Goal: Find contact information: Find contact information

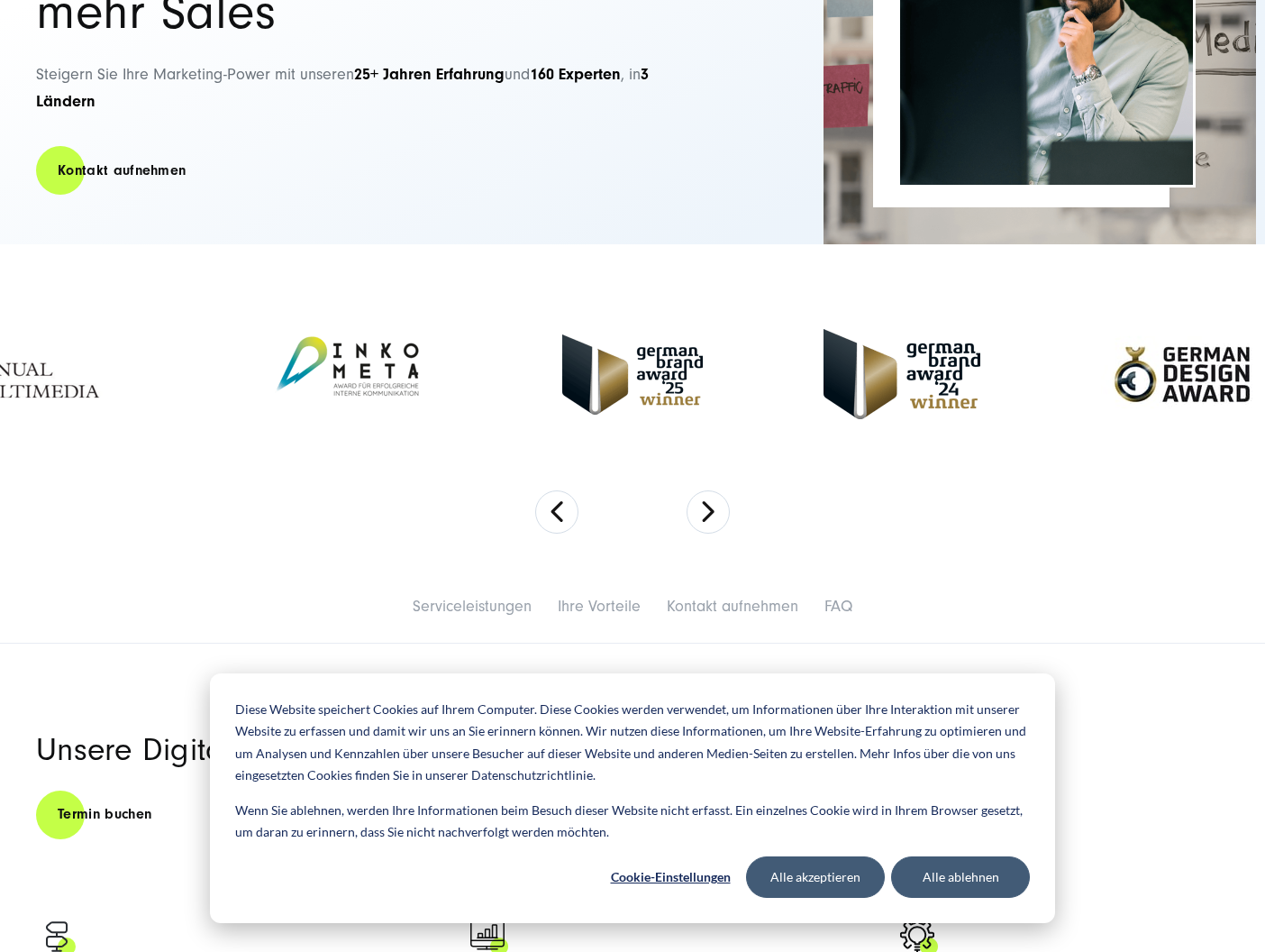
scroll to position [451, 0]
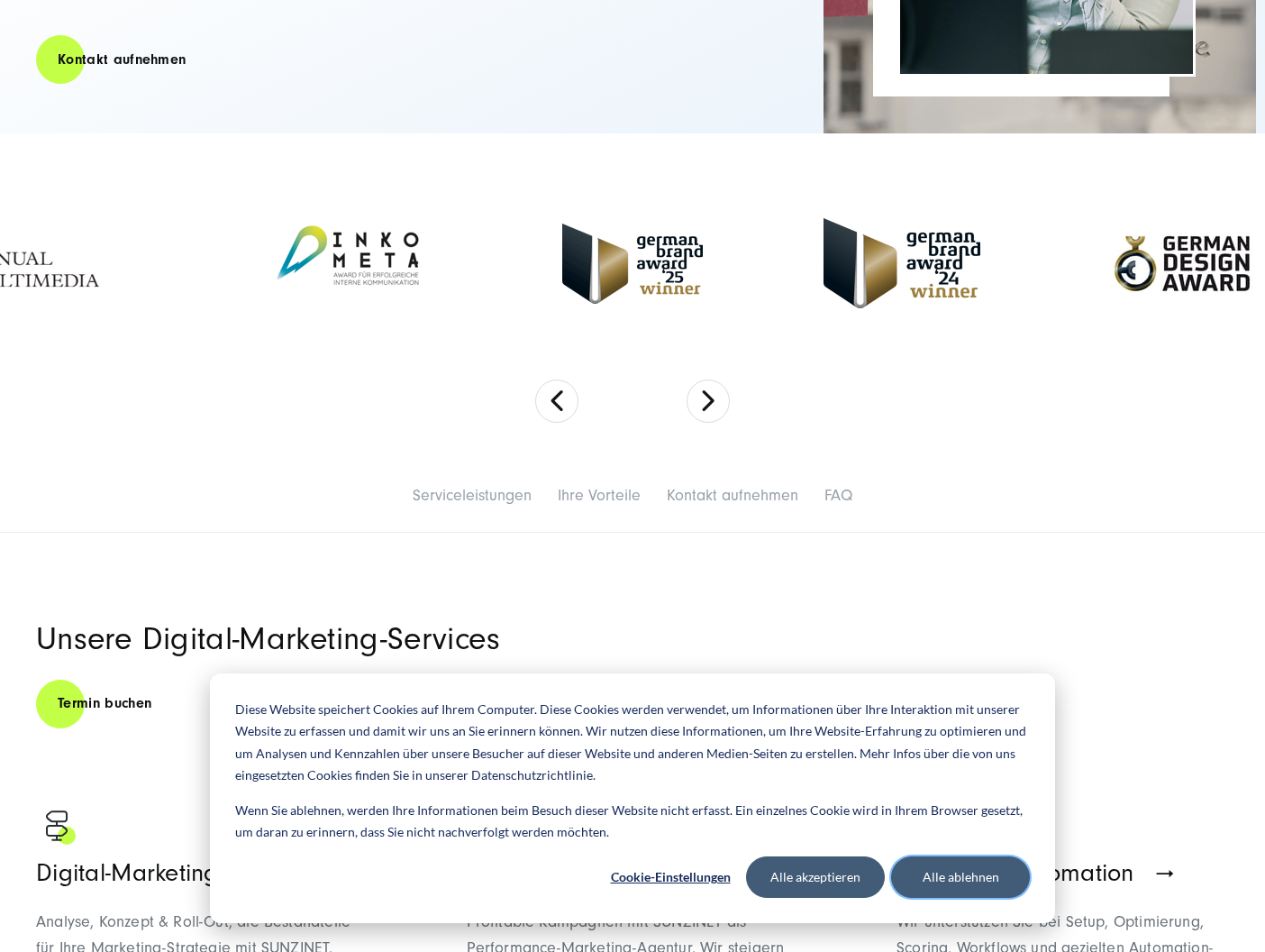
click at [965, 879] on button "Alle ablehnen" at bounding box center [960, 877] width 139 height 41
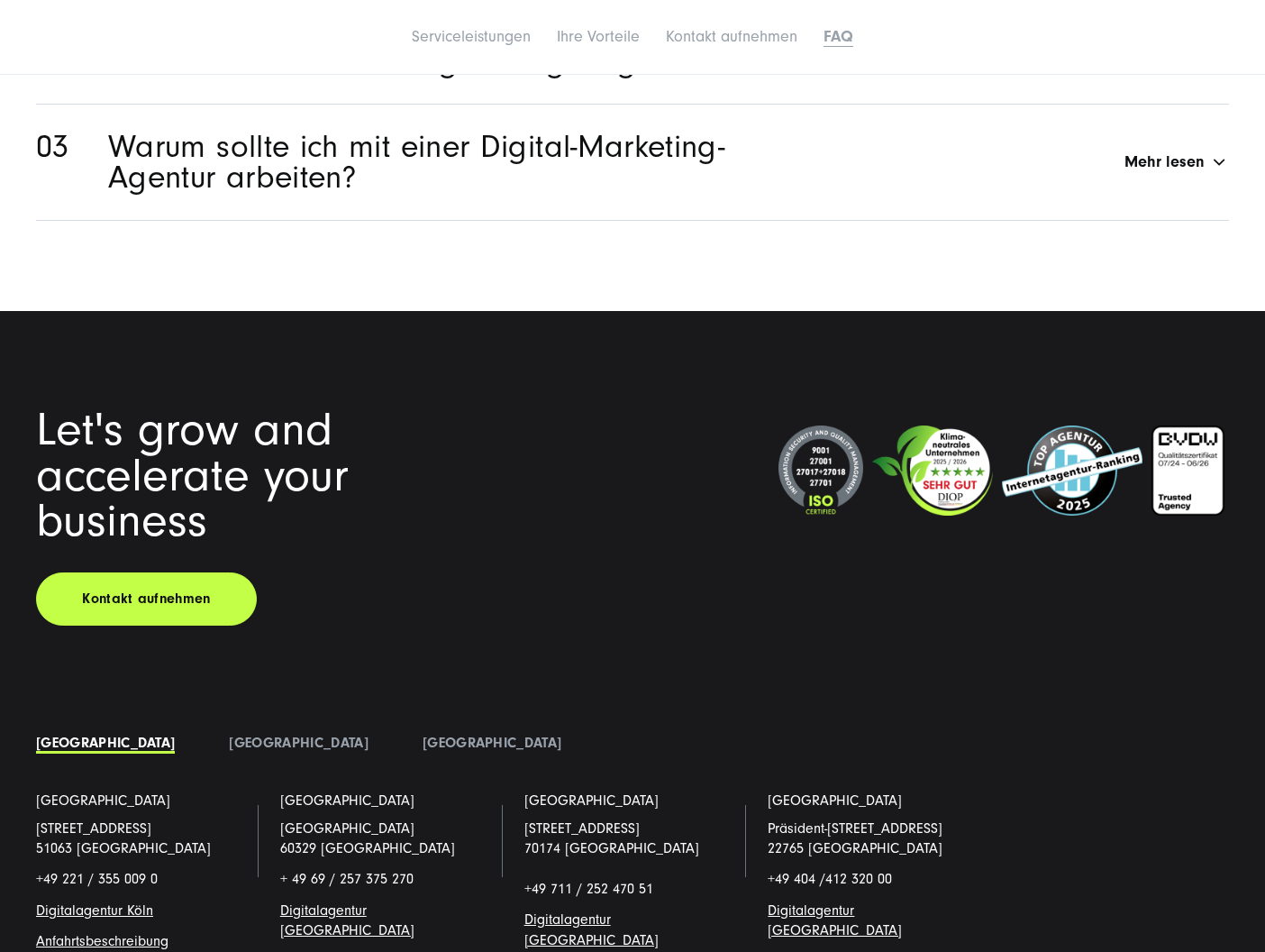
scroll to position [9133, 0]
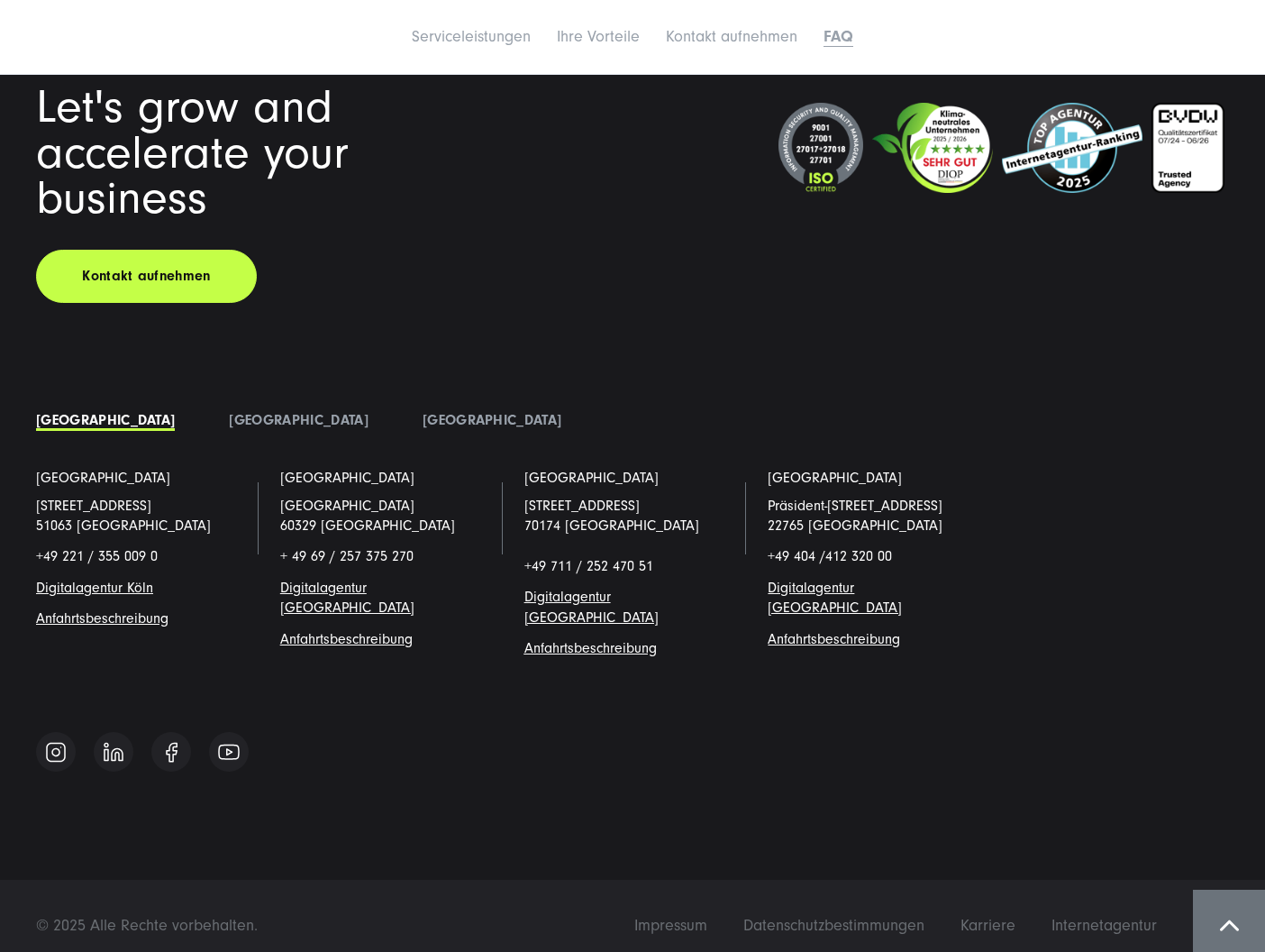
click at [601, 603] on span "Digitalagentur [GEOGRAPHIC_DATA]" at bounding box center [591, 606] width 134 height 36
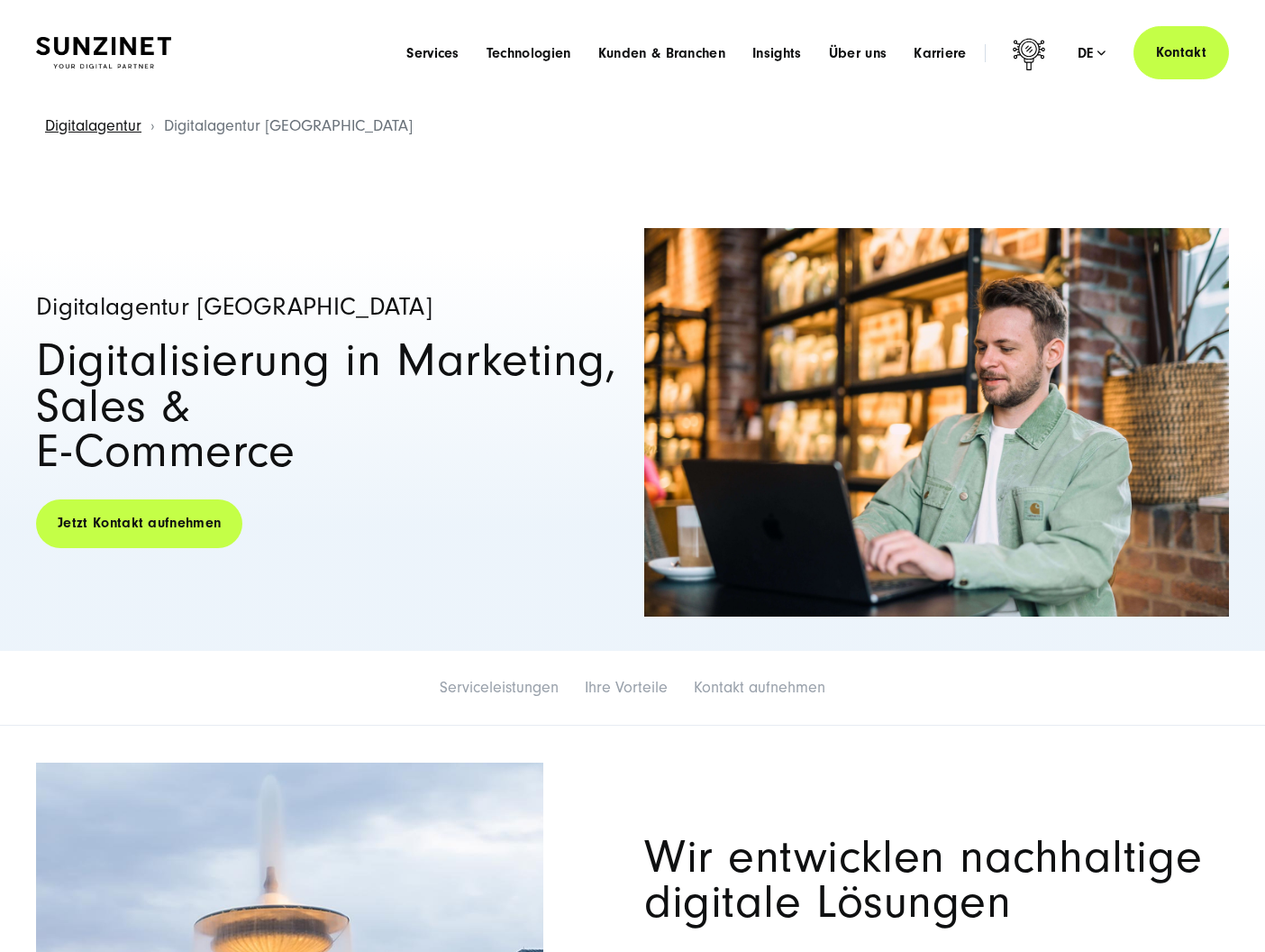
click at [91, 519] on link "Jetzt Kontakt aufnehmen" at bounding box center [139, 523] width 207 height 52
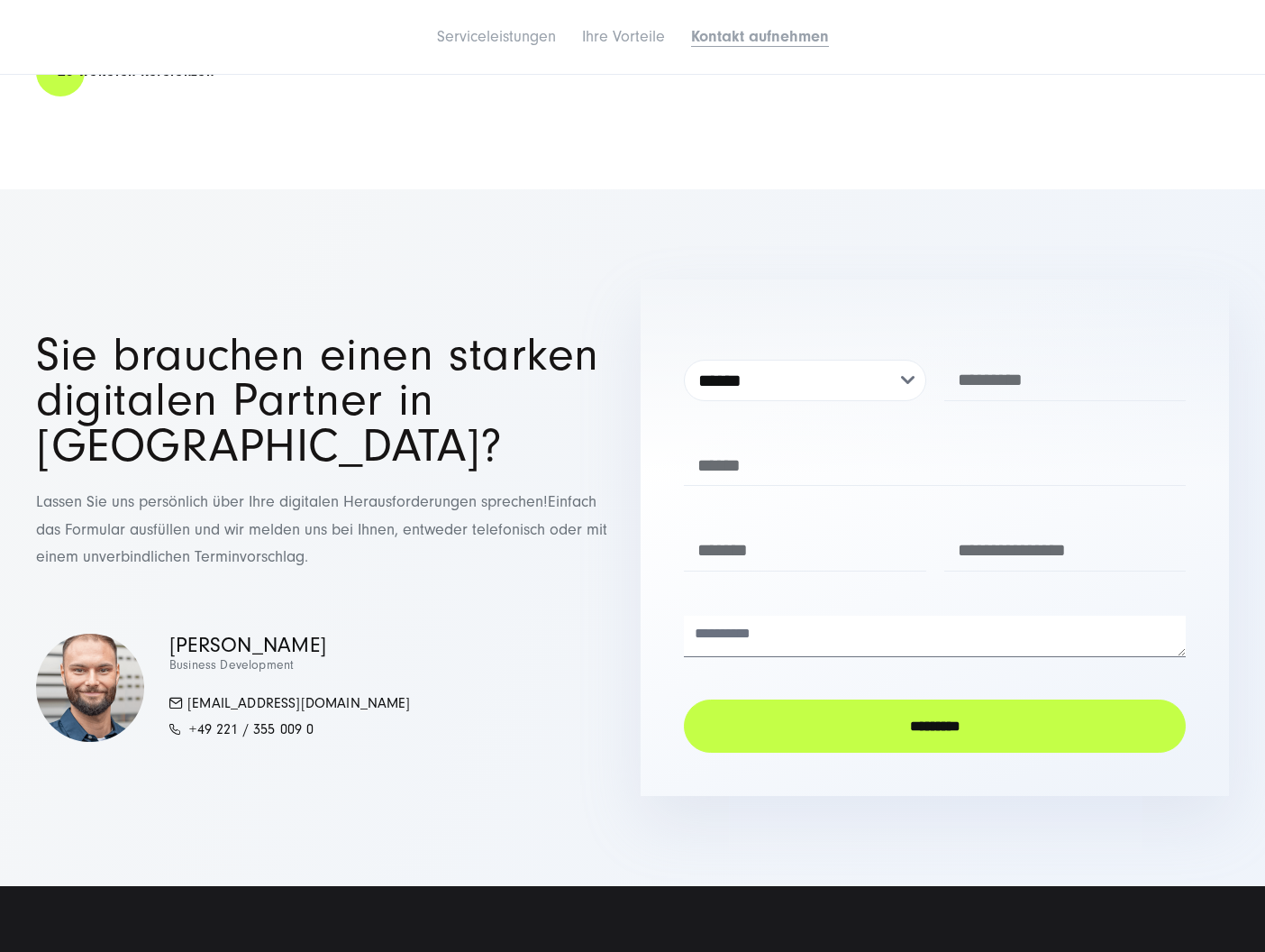
scroll to position [5643, 0]
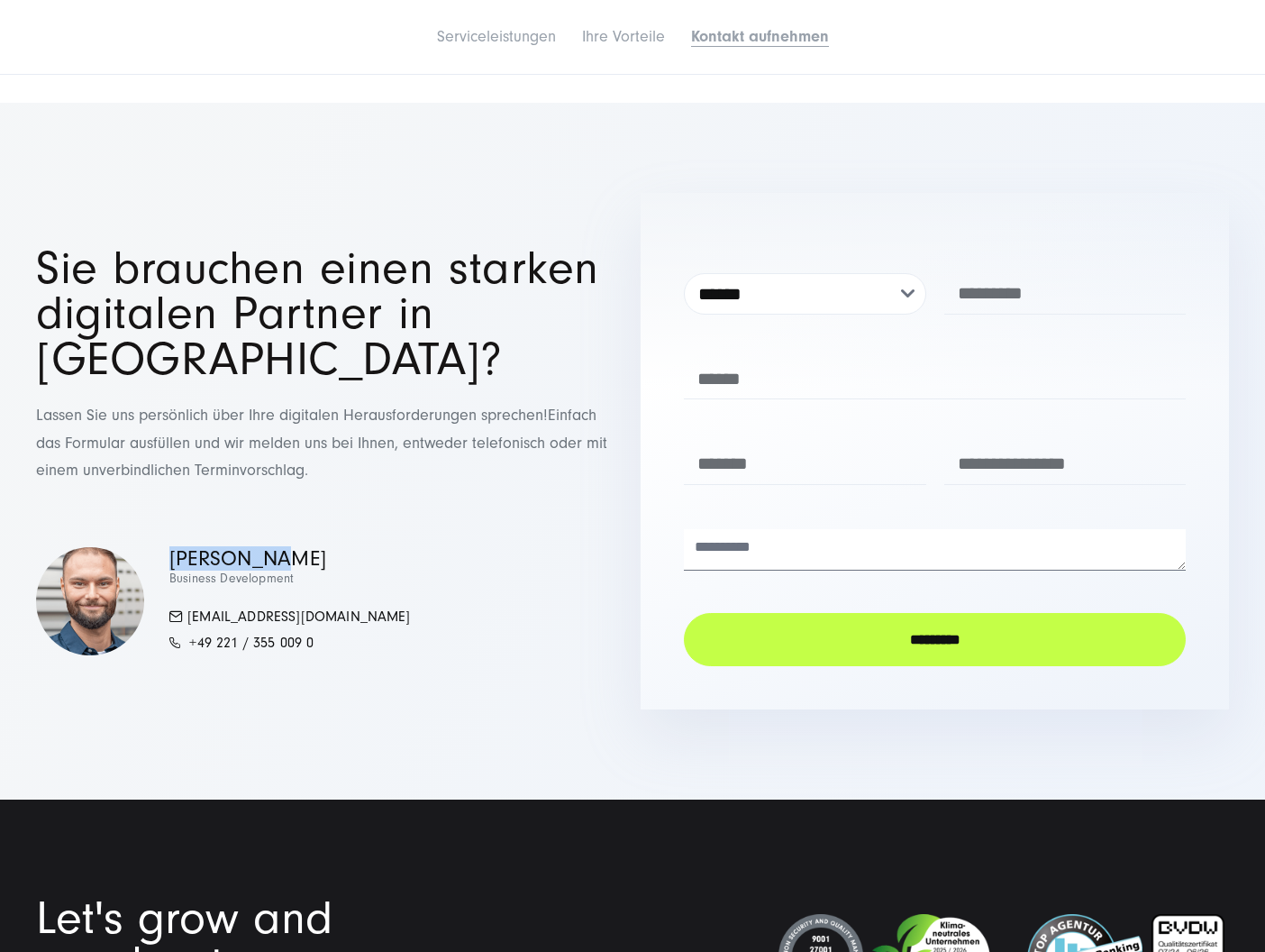
drag, startPoint x: 292, startPoint y: 524, endPoint x: 154, endPoint y: 528, distance: 138.1
click at [154, 547] on div "Lukas Kamm Business Development kamm.lukas@sunzinet.com +49 221 / 355 009 0" at bounding box center [330, 601] width 588 height 109
copy div "[PERSON_NAME]"
